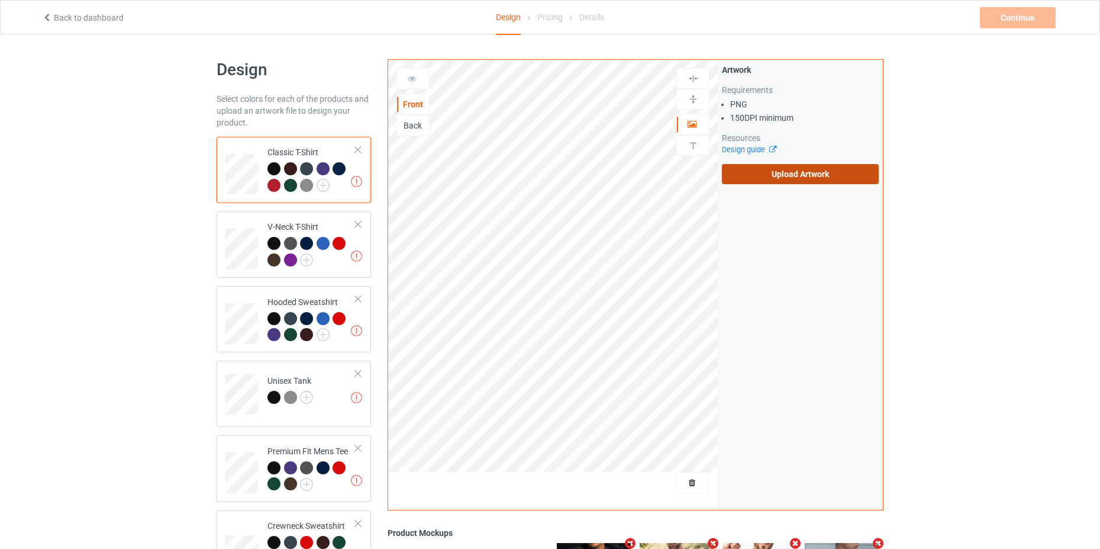
click at [777, 176] on label "Upload Artwork" at bounding box center [800, 174] width 157 height 20
click at [0, 0] on input "Upload Artwork" at bounding box center [0, 0] width 0 height 0
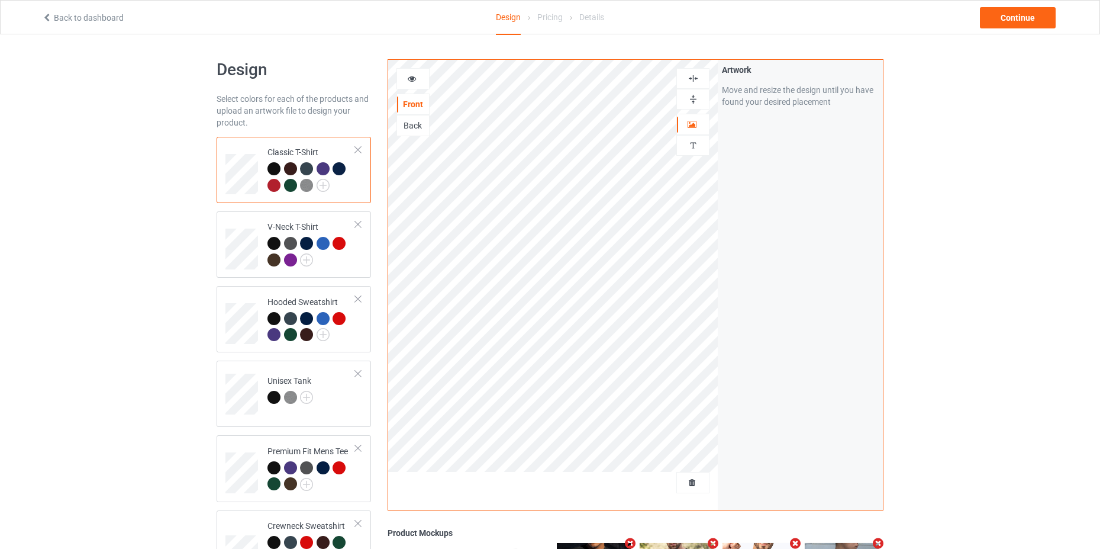
click at [1064, 343] on div "Design Select colors for each of the products and upload an artwork file to des…" at bounding box center [550, 399] width 1100 height 731
click at [973, 360] on div "Design Select colors for each of the products and upload an artwork file to des…" at bounding box center [550, 399] width 1100 height 731
click at [1040, 10] on div "Continue" at bounding box center [1018, 17] width 76 height 21
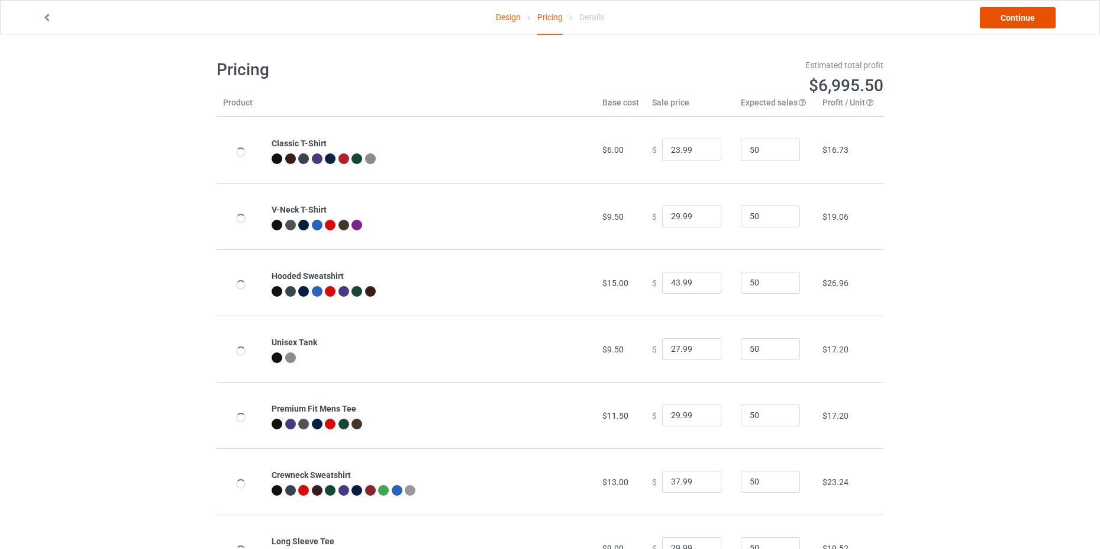
click at [1009, 17] on link "Continue" at bounding box center [1018, 17] width 76 height 21
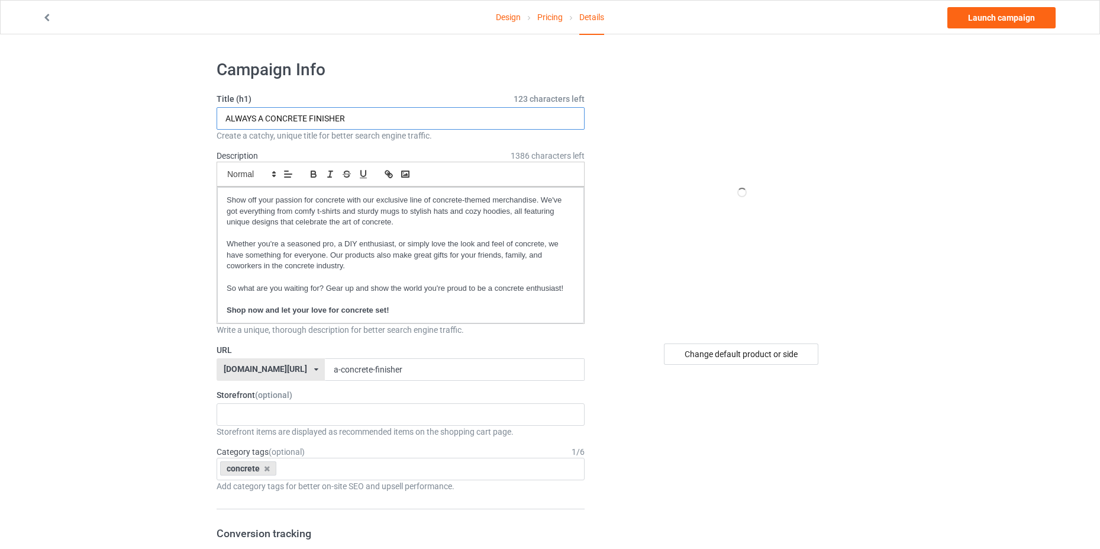
click at [366, 117] on input "ALWAYS A CONCRETE FINISHER" at bounding box center [401, 118] width 368 height 22
click at [367, 116] on input "ALWAYS A CONCRETE FINISHER" at bounding box center [401, 118] width 368 height 22
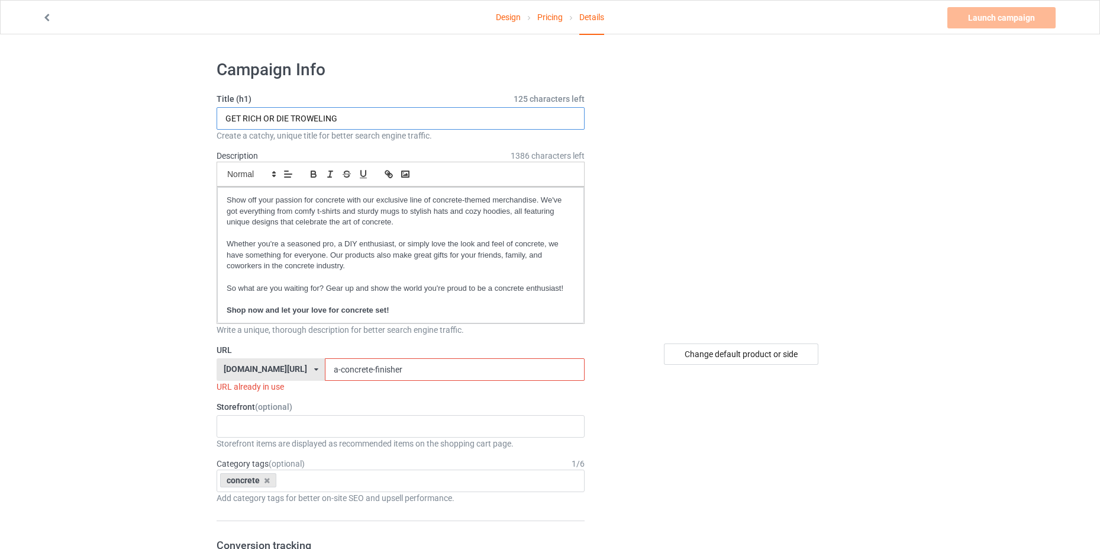
type input "GET RICH OR DIE TROWELING"
drag, startPoint x: 383, startPoint y: 371, endPoint x: 297, endPoint y: 376, distance: 86.0
click at [297, 376] on div "[DOMAIN_NAME][URL] [DOMAIN_NAME][URL] [DOMAIN_NAME][URL] 677d9eb5306719002ffbbe…" at bounding box center [401, 369] width 368 height 22
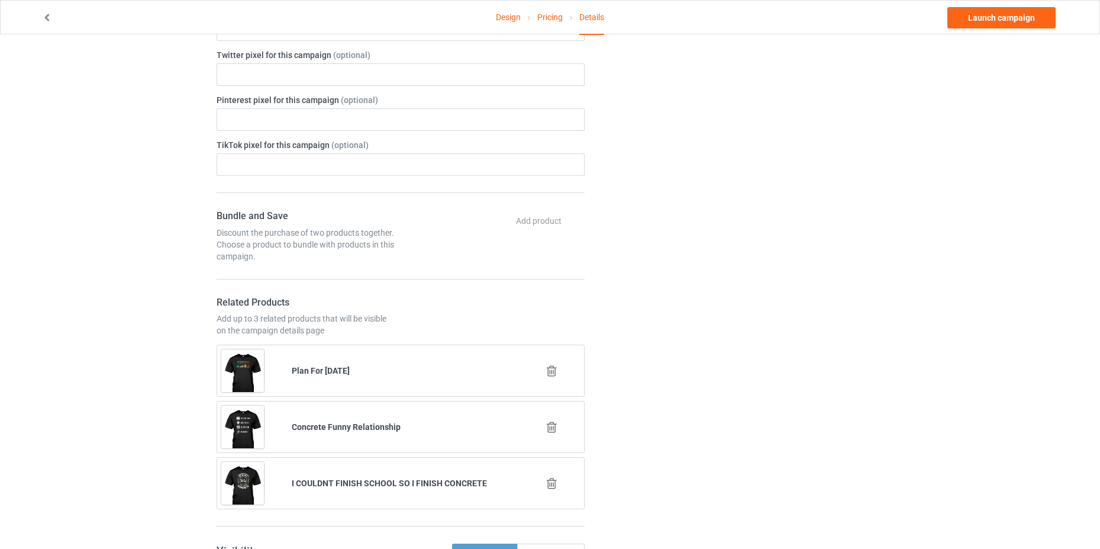
scroll to position [311, 0]
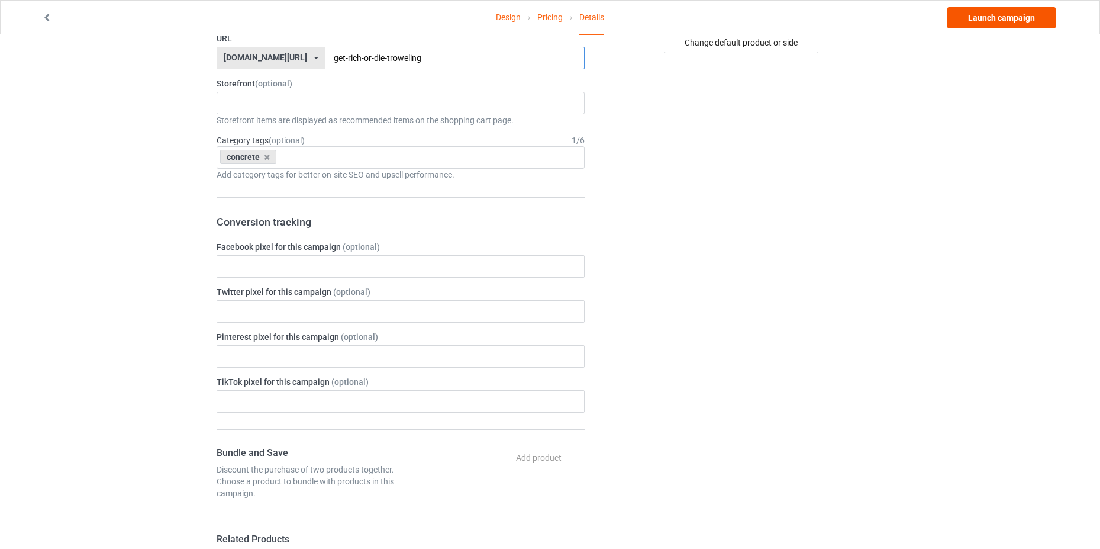
type input "get-rich-or-die-troweling"
click at [987, 22] on link "Launch campaign" at bounding box center [1002, 17] width 108 height 21
